Goal: Navigation & Orientation: Find specific page/section

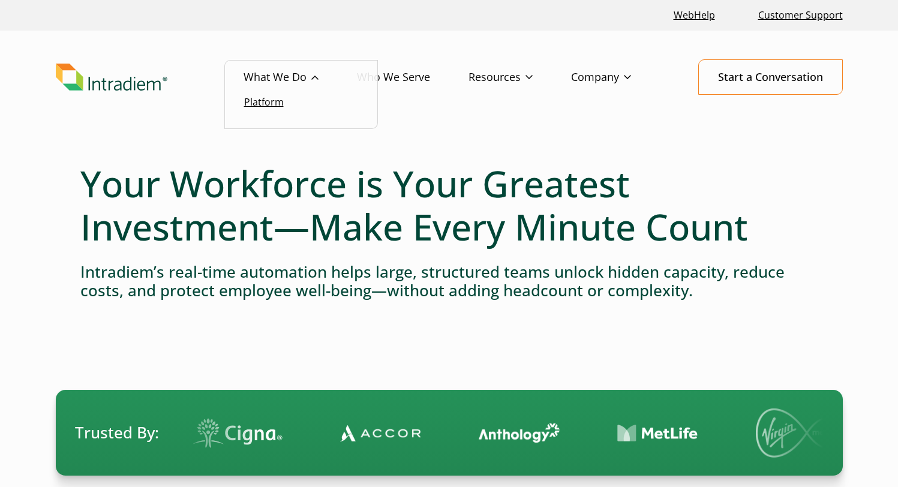
click at [271, 108] on link "Platform" at bounding box center [264, 101] width 40 height 13
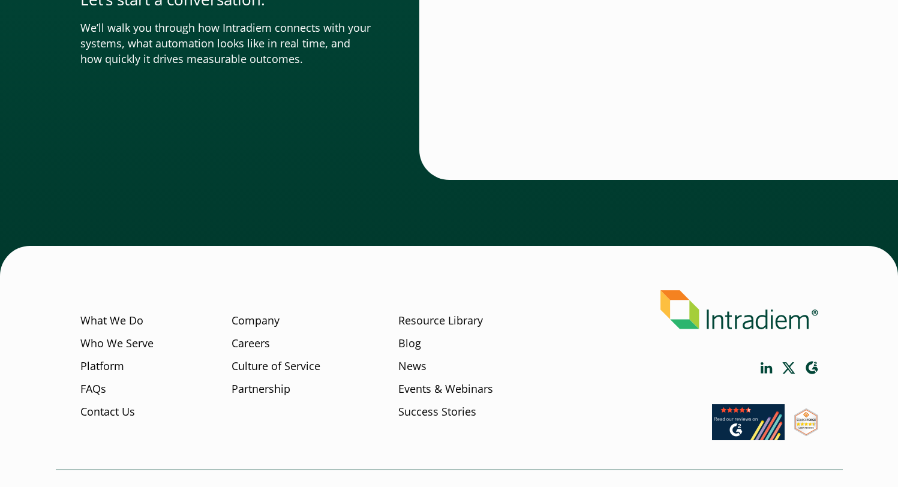
scroll to position [4263, 0]
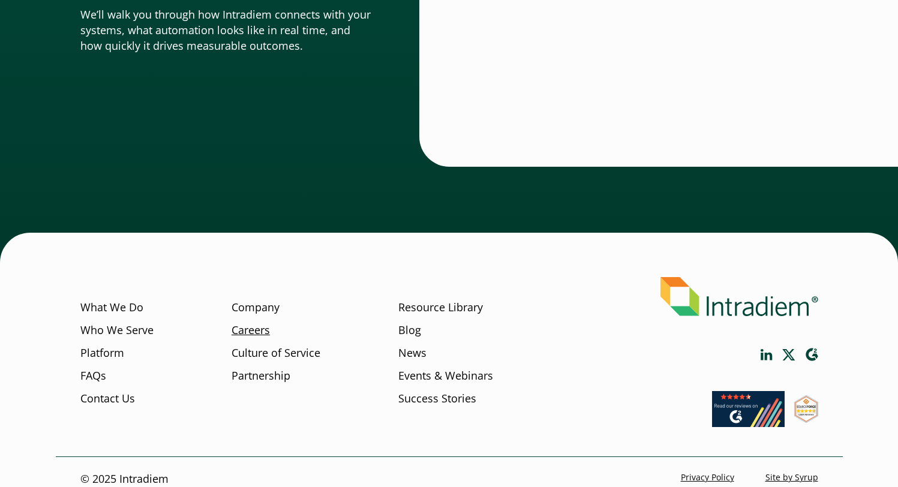
click at [255, 323] on link "Careers" at bounding box center [250, 331] width 38 height 16
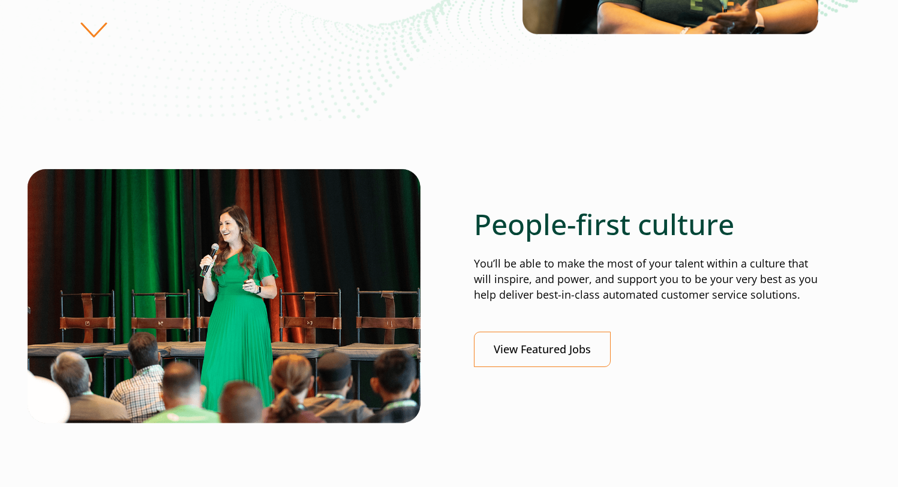
scroll to position [350, 0]
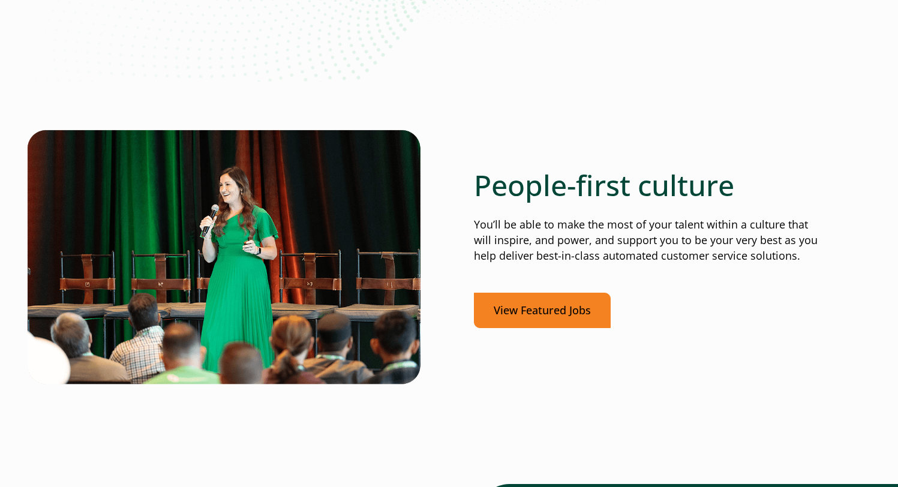
click at [539, 312] on link "View Featured Jobs" at bounding box center [542, 310] width 137 height 35
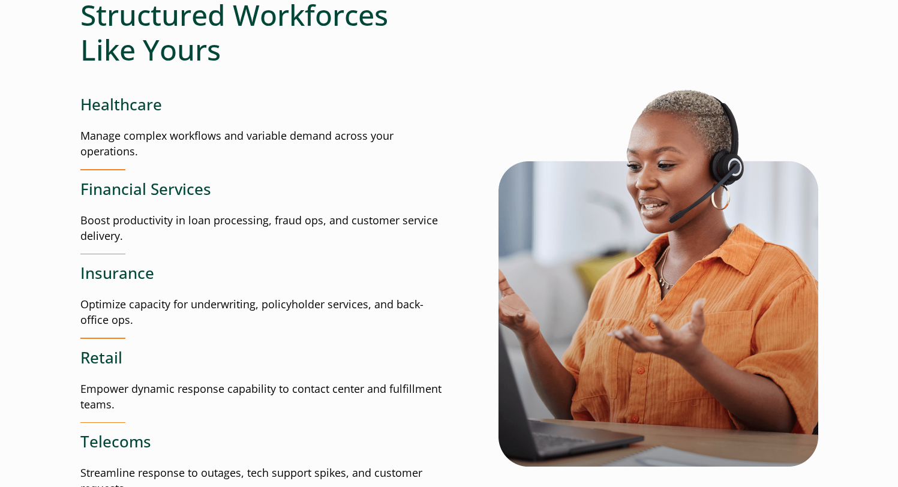
scroll to position [1540, 0]
